Goal: Task Accomplishment & Management: Manage account settings

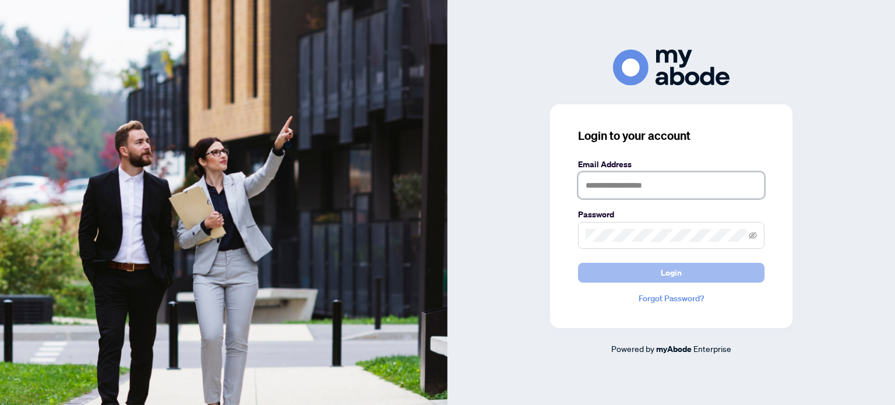
type input "**********"
click at [662, 269] on span "Login" at bounding box center [671, 272] width 21 height 19
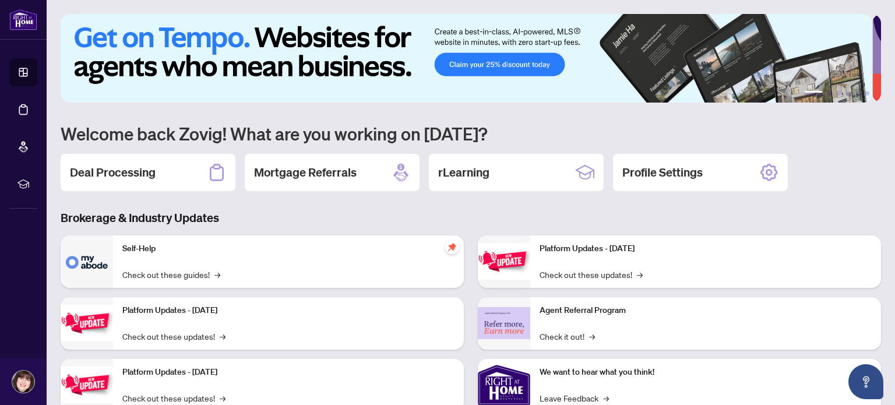
click at [498, 65] on img at bounding box center [467, 58] width 812 height 89
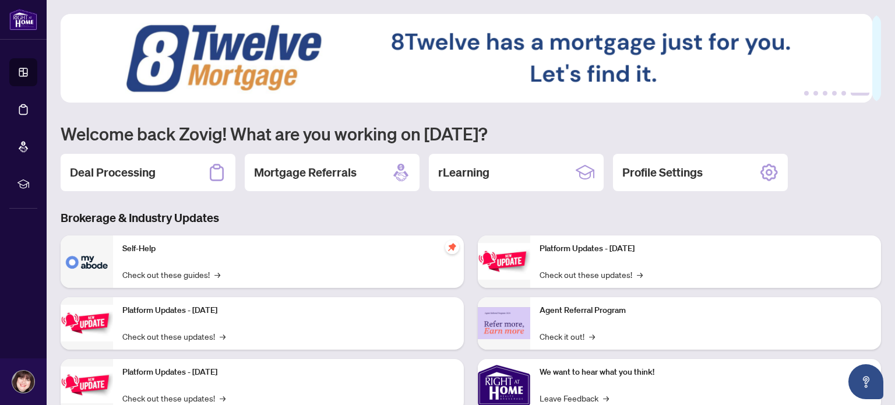
click at [842, 58] on img at bounding box center [467, 58] width 812 height 89
click at [804, 93] on button "1" at bounding box center [806, 93] width 5 height 5
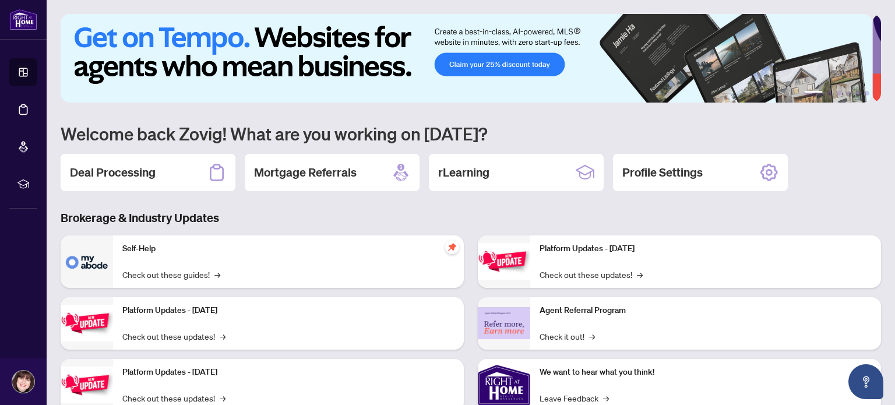
click at [878, 63] on main "1 2 3 4 5 6 Welcome back Zovig! What are you working on today? Deal Processing …" at bounding box center [471, 202] width 849 height 405
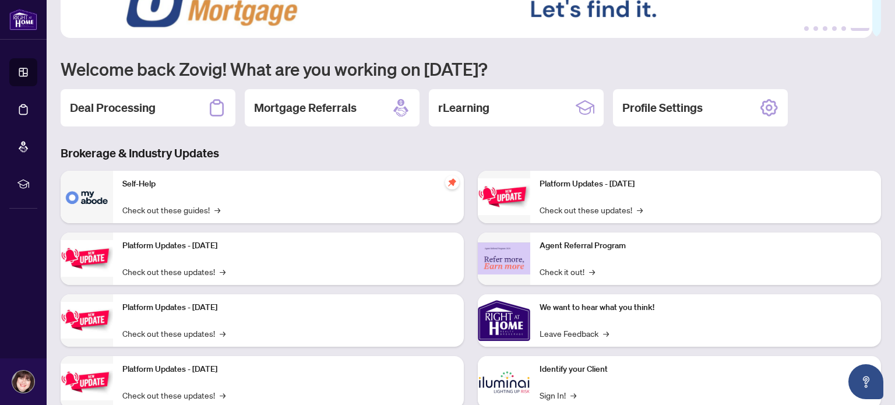
scroll to position [98, 0]
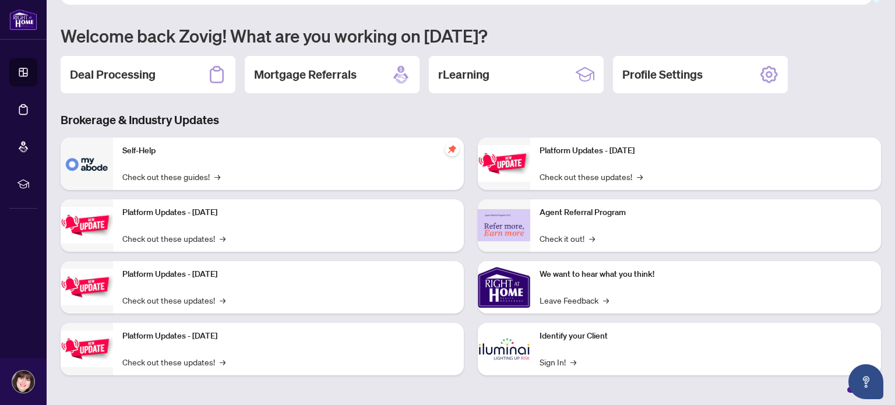
click at [247, 217] on div "Platform Updates - September 16, 2025 Check out these updates! →" at bounding box center [288, 225] width 351 height 52
click at [180, 237] on link "Check out these updates! →" at bounding box center [173, 238] width 103 height 13
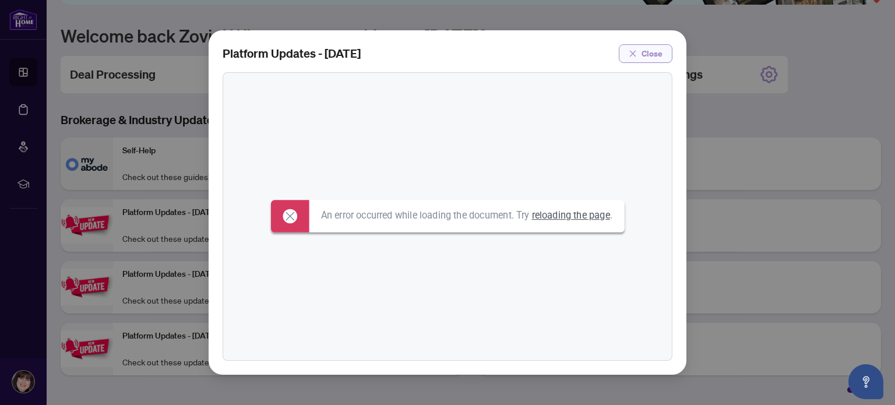
click at [654, 48] on span "Close" at bounding box center [652, 53] width 21 height 19
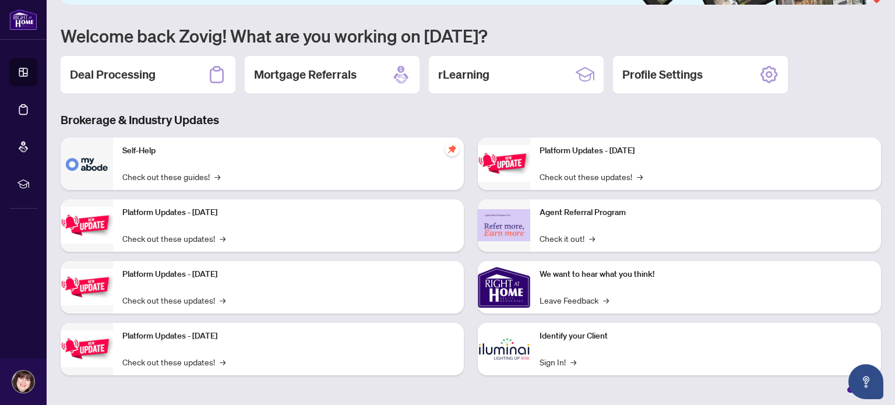
click at [189, 212] on p "Platform Updates - September 16, 2025" at bounding box center [288, 212] width 332 height 13
click at [138, 237] on link "Check out these updates! →" at bounding box center [173, 238] width 103 height 13
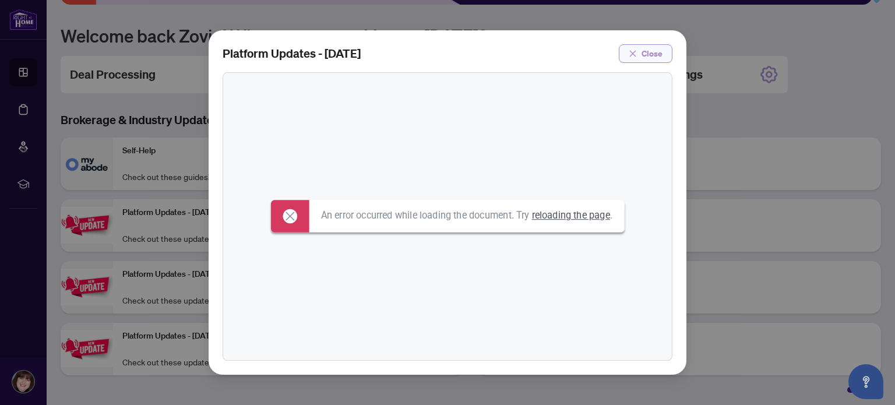
click at [653, 55] on span "Close" at bounding box center [652, 53] width 21 height 19
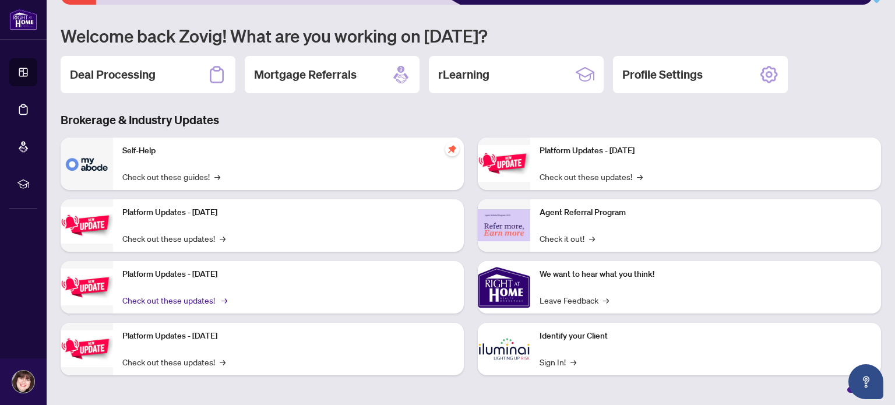
click at [191, 298] on link "Check out these updates! →" at bounding box center [173, 300] width 103 height 13
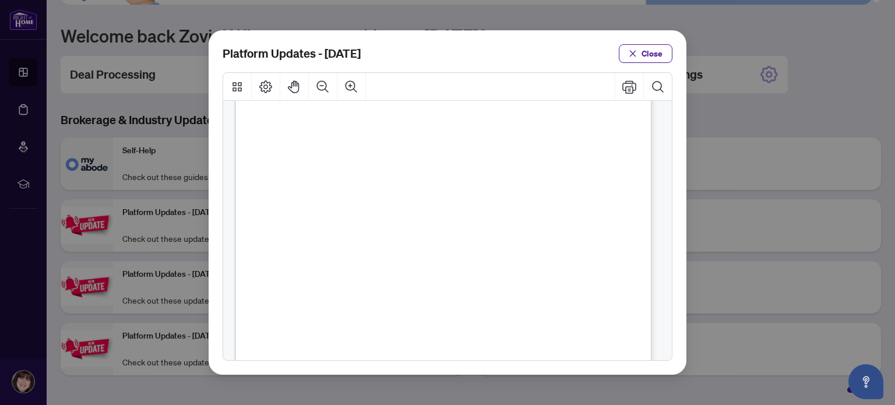
scroll to position [0, 0]
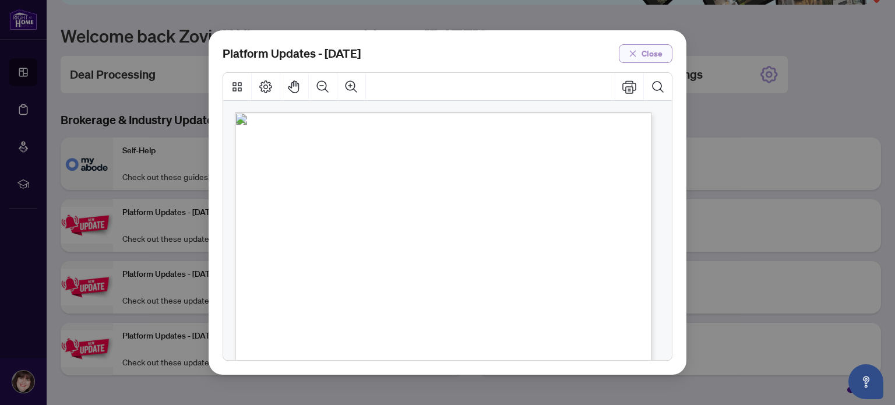
click at [649, 52] on span "Close" at bounding box center [652, 53] width 21 height 19
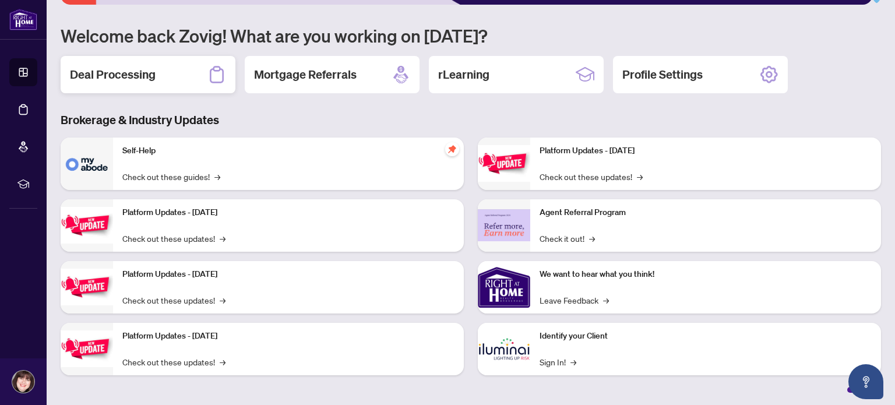
click at [189, 74] on div "Deal Processing" at bounding box center [148, 74] width 175 height 37
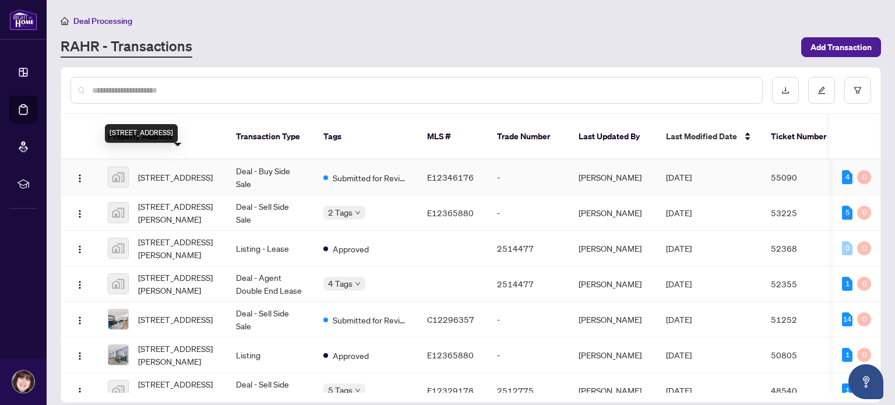
click at [202, 171] on span "1608-70 Town Centre Court #1608, Scarborough, Toronto, Ontario M1P 0B2, Canada" at bounding box center [175, 177] width 75 height 13
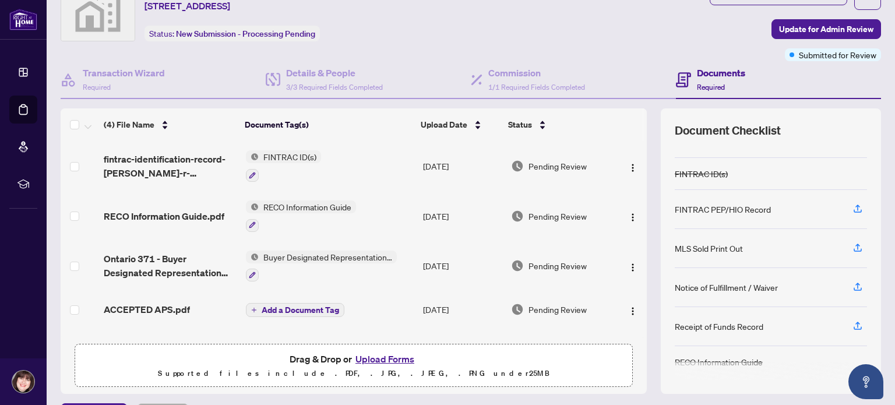
scroll to position [82, 0]
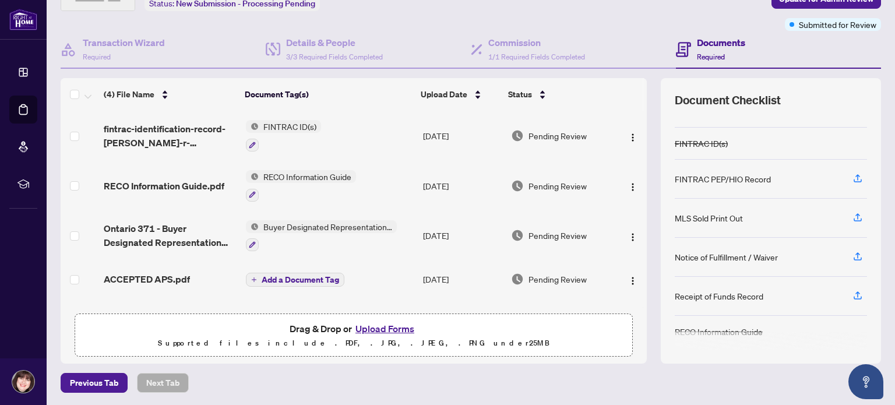
click at [372, 328] on button "Upload Forms" at bounding box center [385, 328] width 66 height 15
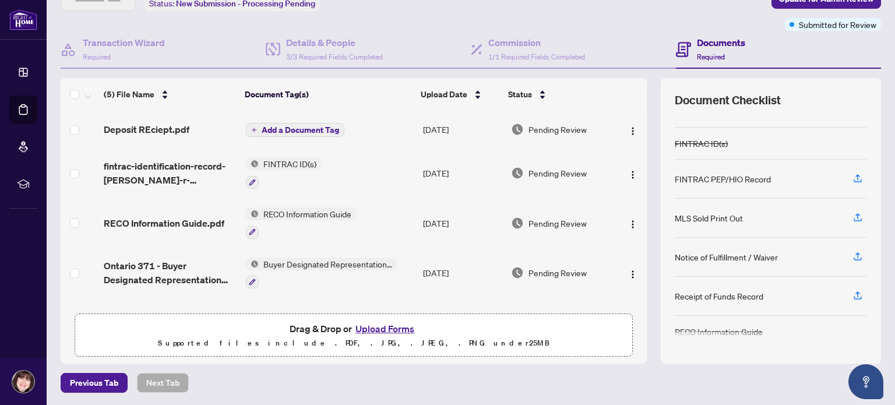
scroll to position [0, 0]
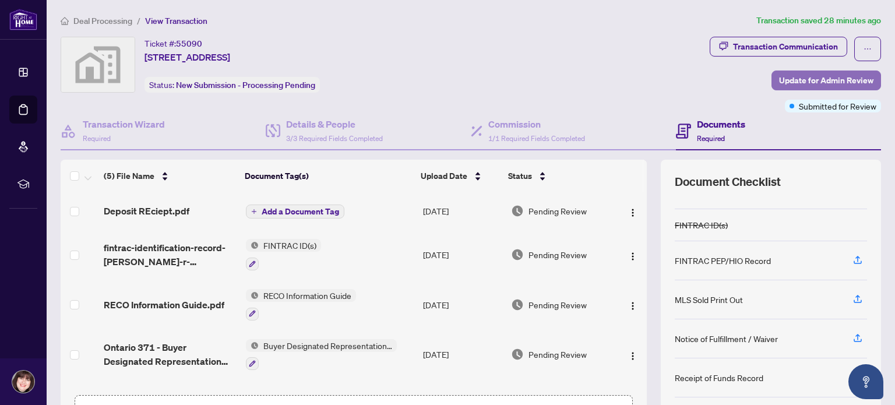
click at [823, 81] on span "Update for Admin Review" at bounding box center [826, 80] width 94 height 19
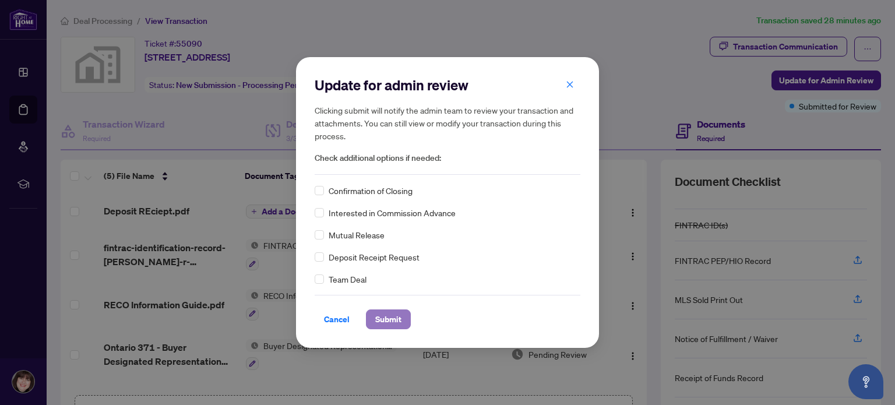
click at [384, 315] on span "Submit" at bounding box center [388, 319] width 26 height 19
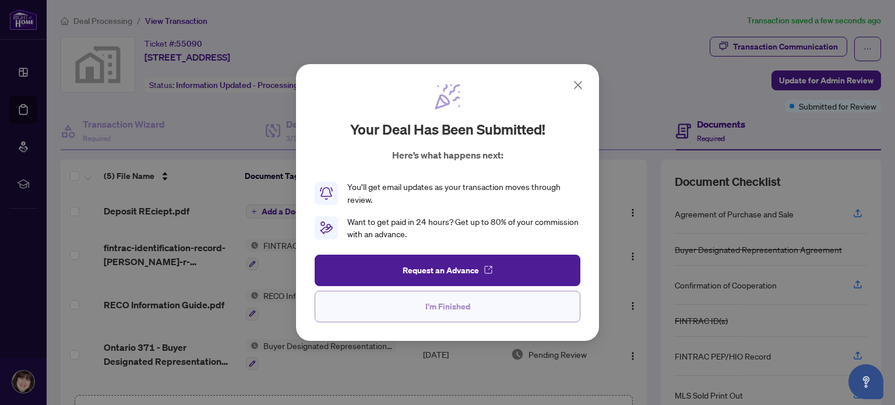
click at [463, 304] on span "I'm Finished" at bounding box center [448, 306] width 45 height 19
